Goal: Task Accomplishment & Management: Use online tool/utility

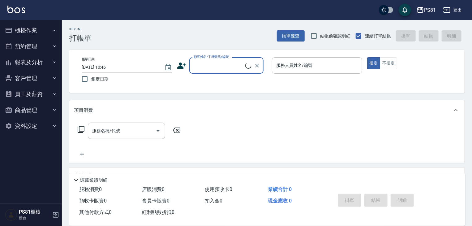
click at [46, 29] on button "櫃檯作業" at bounding box center [30, 30] width 57 height 16
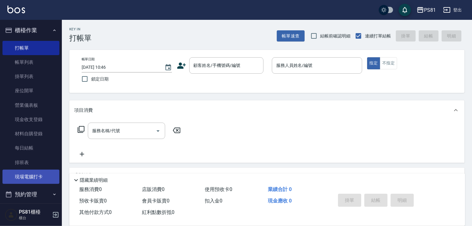
click at [42, 180] on link "現場電腦打卡" at bounding box center [30, 177] width 57 height 14
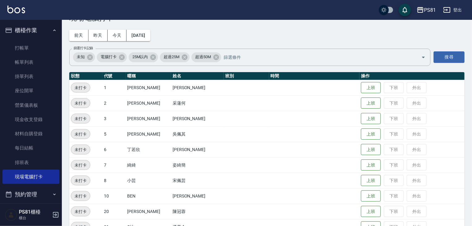
scroll to position [31, 0]
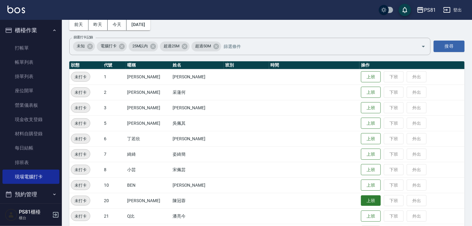
click at [361, 198] on button "上班" at bounding box center [371, 200] width 20 height 11
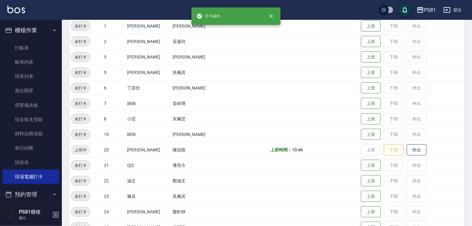
scroll to position [93, 0]
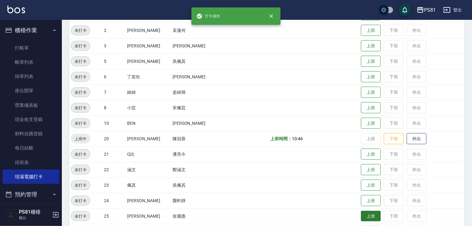
click at [362, 215] on button "上班" at bounding box center [371, 216] width 20 height 11
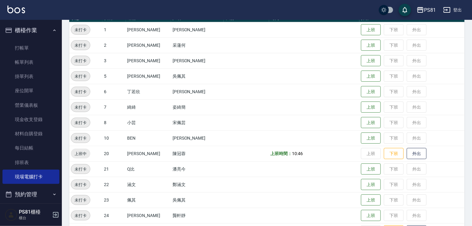
scroll to position [0, 0]
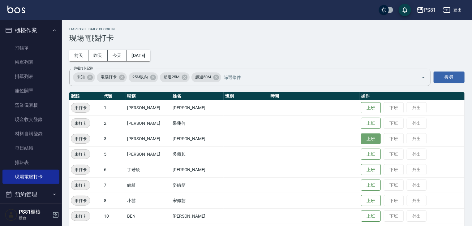
click at [365, 138] on button "上班" at bounding box center [371, 138] width 20 height 11
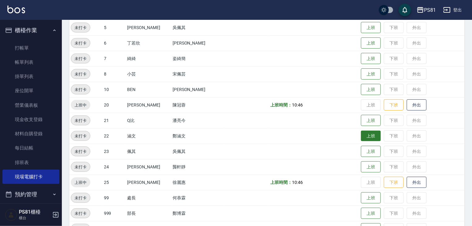
click at [368, 139] on button "上班" at bounding box center [371, 136] width 20 height 11
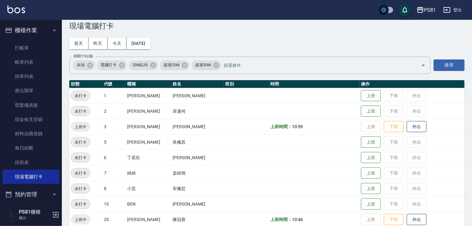
scroll to position [0, 0]
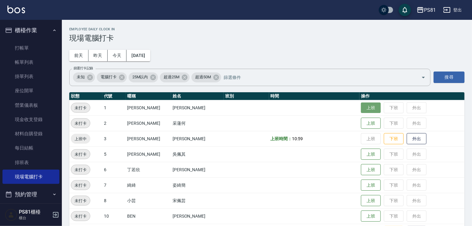
click at [363, 104] on button "上班" at bounding box center [371, 107] width 20 height 11
